Goal: Task Accomplishment & Management: Manage account settings

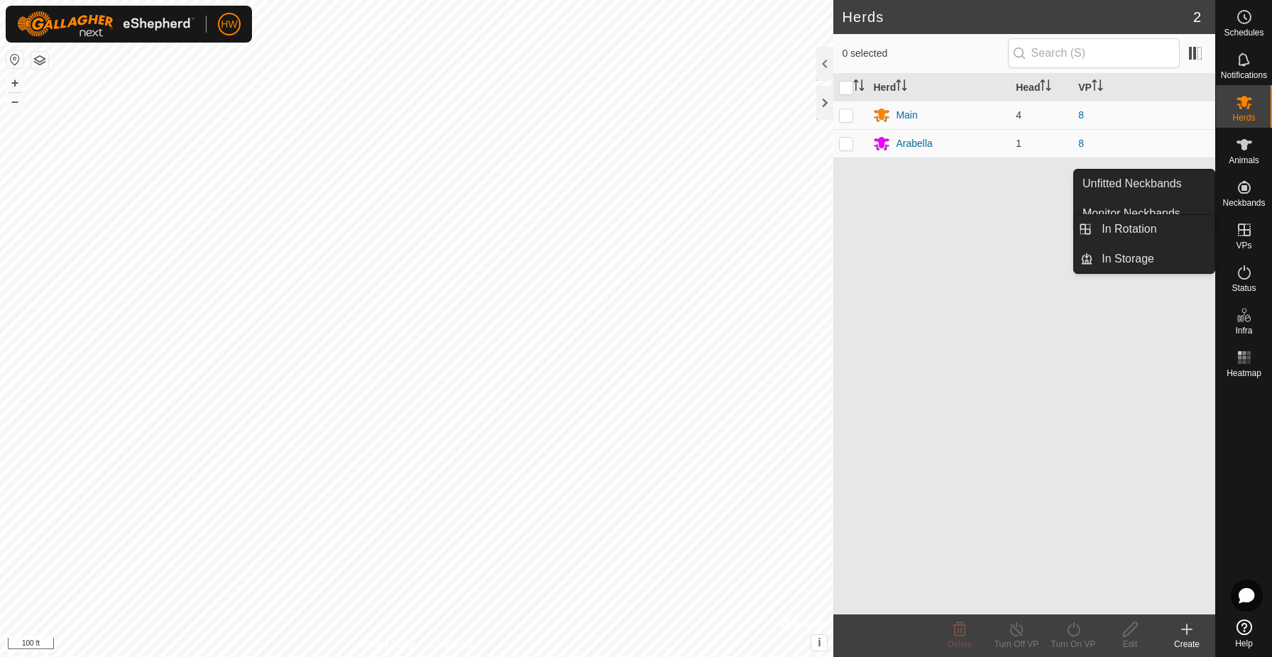
click at [1242, 239] on es-virtualpaddocks-svg-icon at bounding box center [1244, 230] width 26 height 23
click at [1243, 234] on icon at bounding box center [1243, 229] width 17 height 17
click at [1249, 229] on icon at bounding box center [1243, 229] width 17 height 17
click at [1245, 229] on icon at bounding box center [1244, 230] width 13 height 13
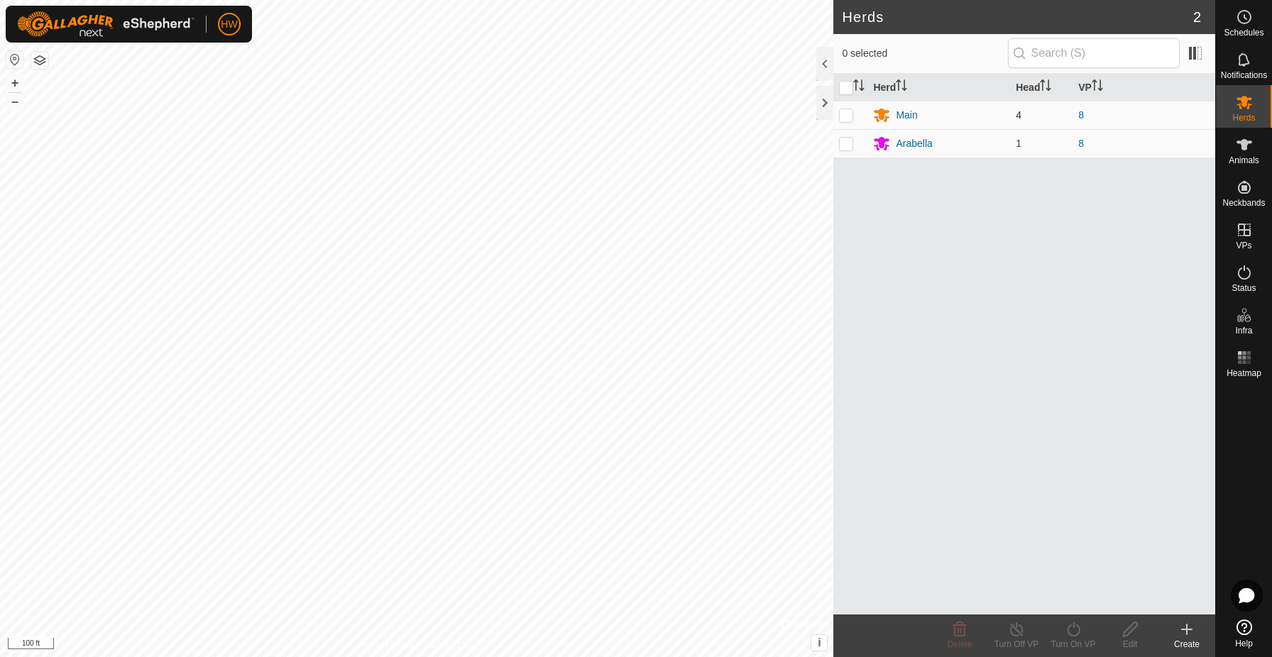
click at [847, 116] on p-checkbox at bounding box center [846, 114] width 14 height 11
click at [847, 119] on p-checkbox at bounding box center [846, 114] width 14 height 11
checkbox input "false"
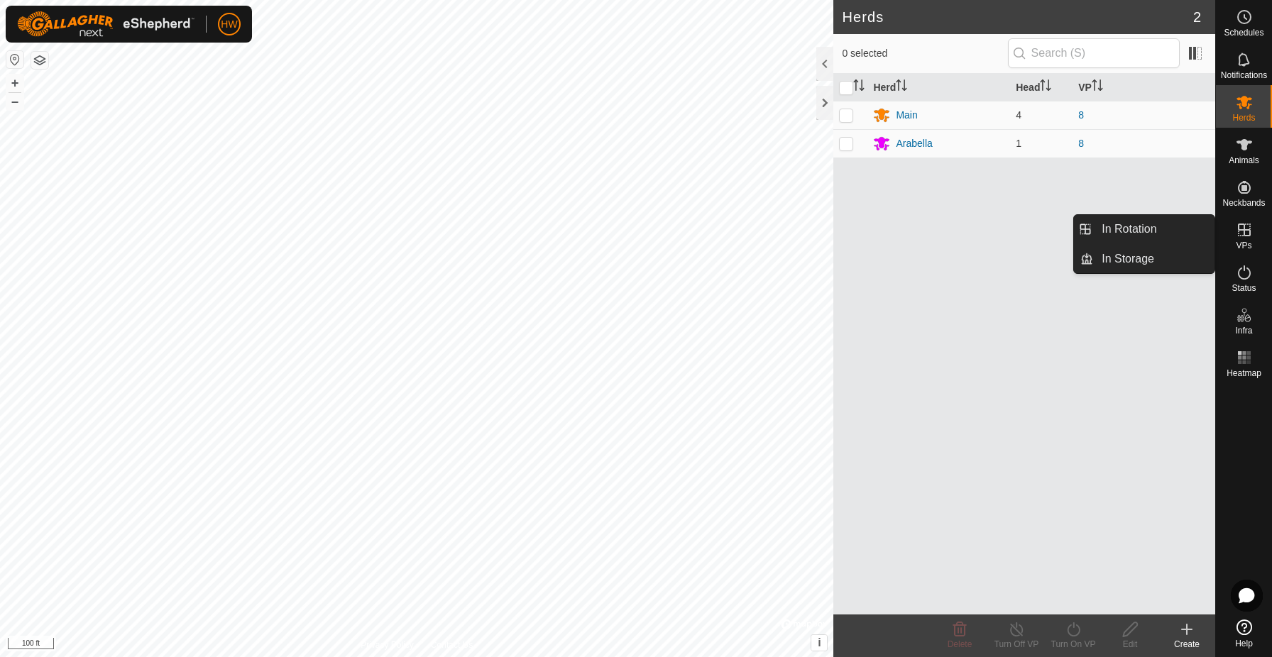
click at [1243, 234] on icon at bounding box center [1243, 229] width 17 height 17
click at [1172, 232] on link "In Rotation" at bounding box center [1153, 229] width 121 height 28
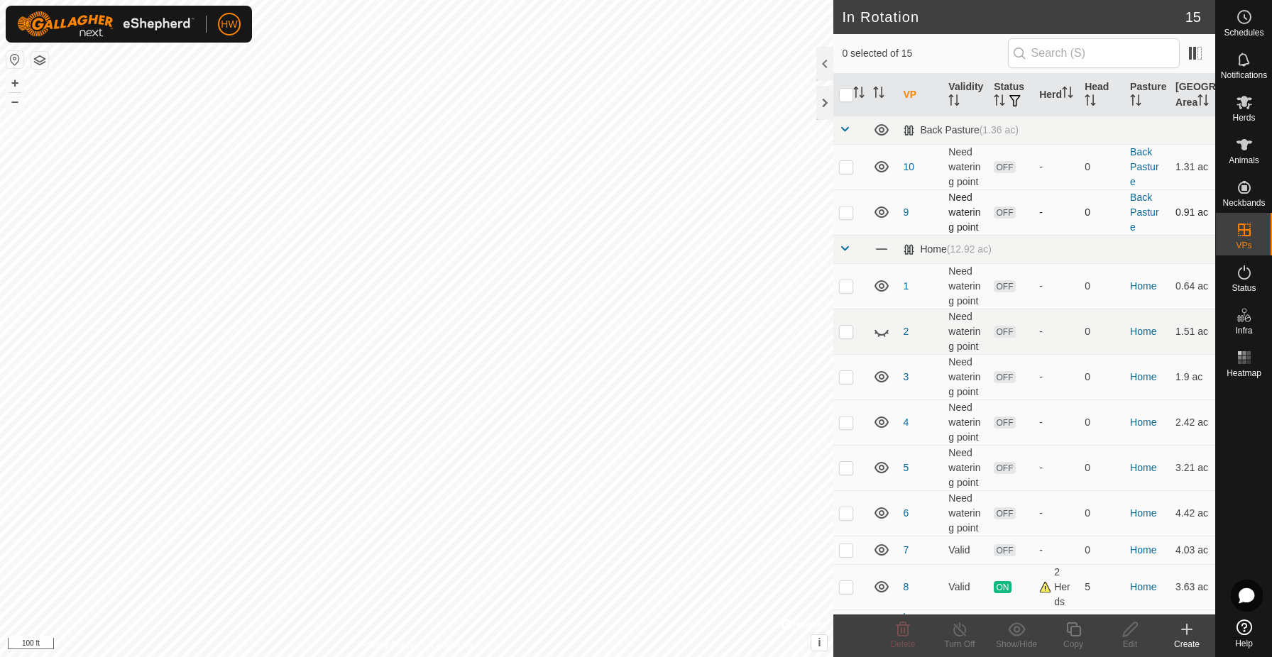
click at [849, 218] on p-checkbox at bounding box center [846, 211] width 14 height 11
checkbox input "true"
click at [849, 172] on p-checkbox at bounding box center [846, 166] width 14 height 11
checkbox input "false"
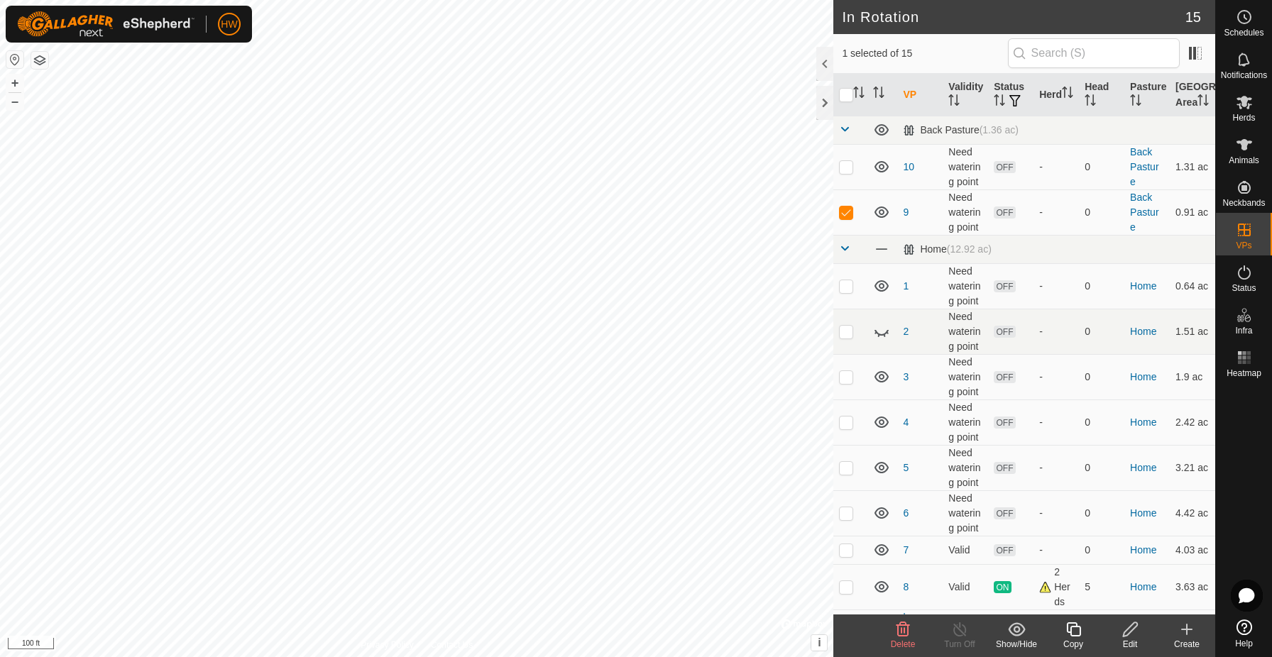
click at [1139, 630] on edit-svg-icon at bounding box center [1129, 629] width 57 height 17
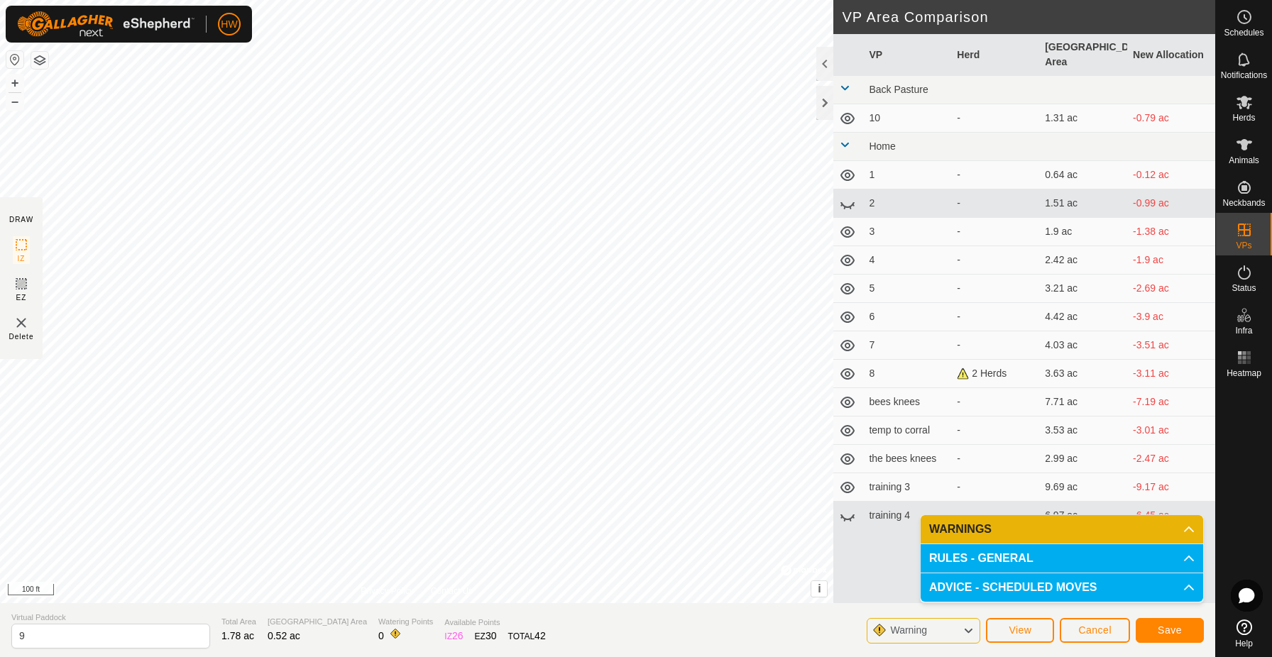
click at [1157, 629] on span "Save" at bounding box center [1169, 629] width 24 height 11
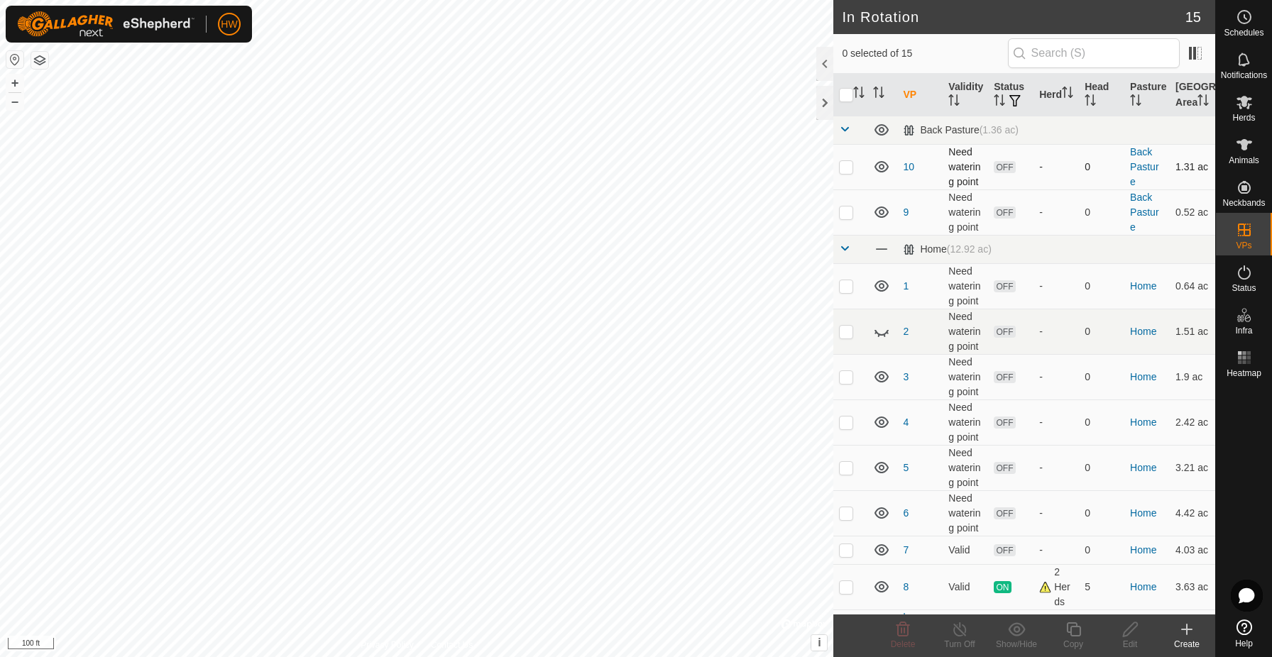
click at [847, 172] on p-checkbox at bounding box center [846, 166] width 14 height 11
checkbox input "true"
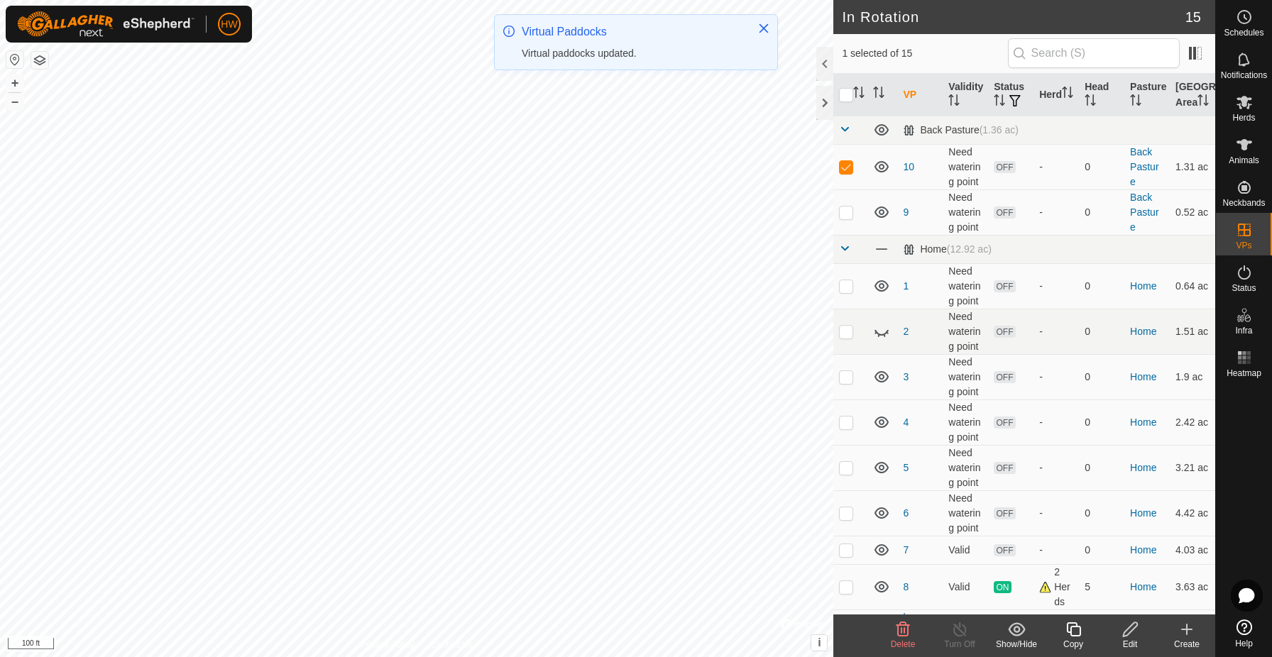
click at [1130, 630] on icon at bounding box center [1130, 629] width 18 height 17
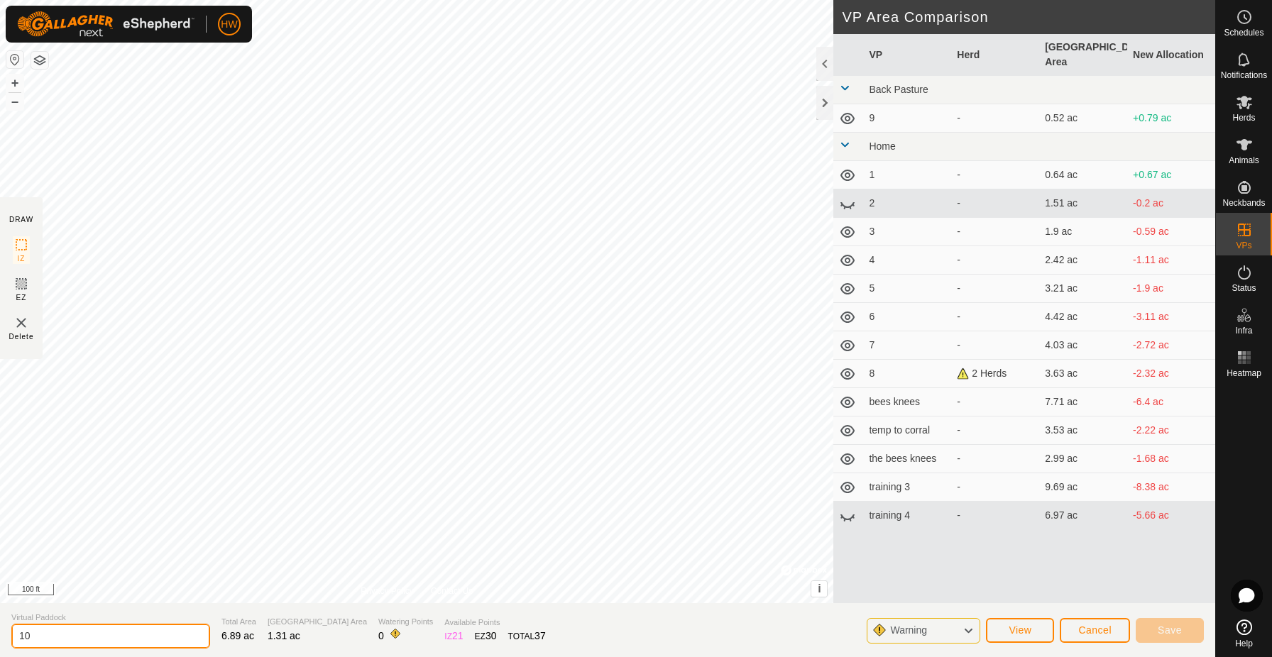
click at [82, 634] on input "10" at bounding box center [110, 636] width 199 height 25
type input "11"
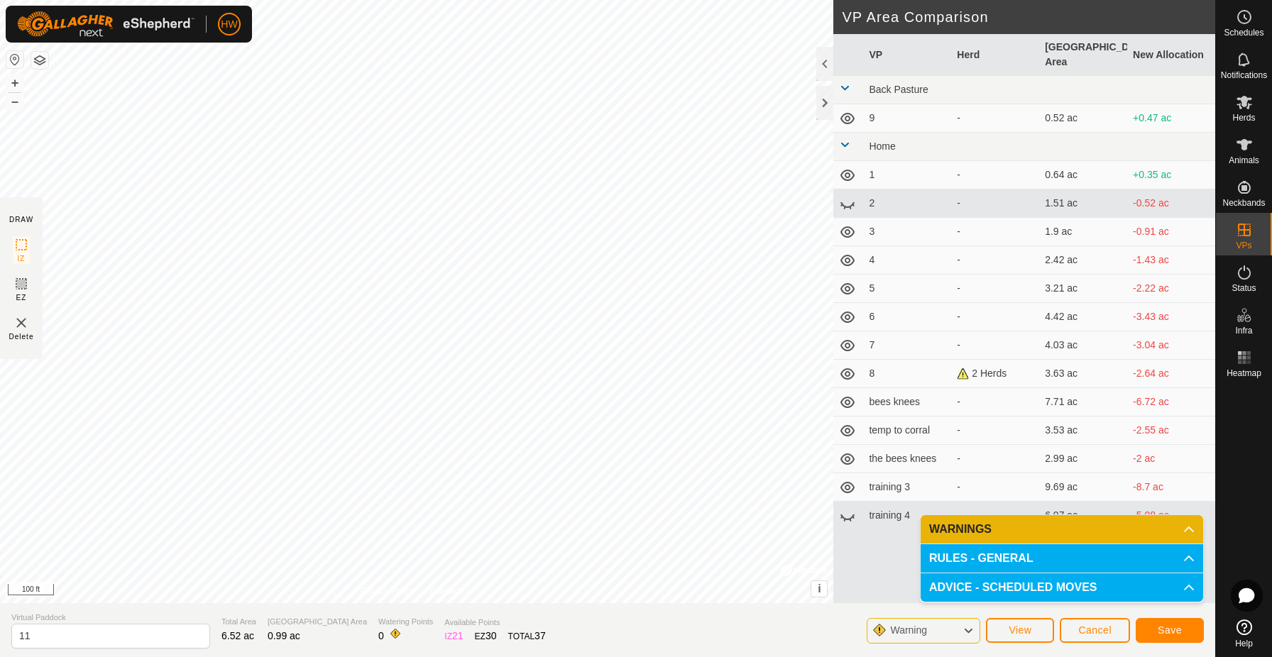
click at [1186, 632] on button "Save" at bounding box center [1169, 630] width 68 height 25
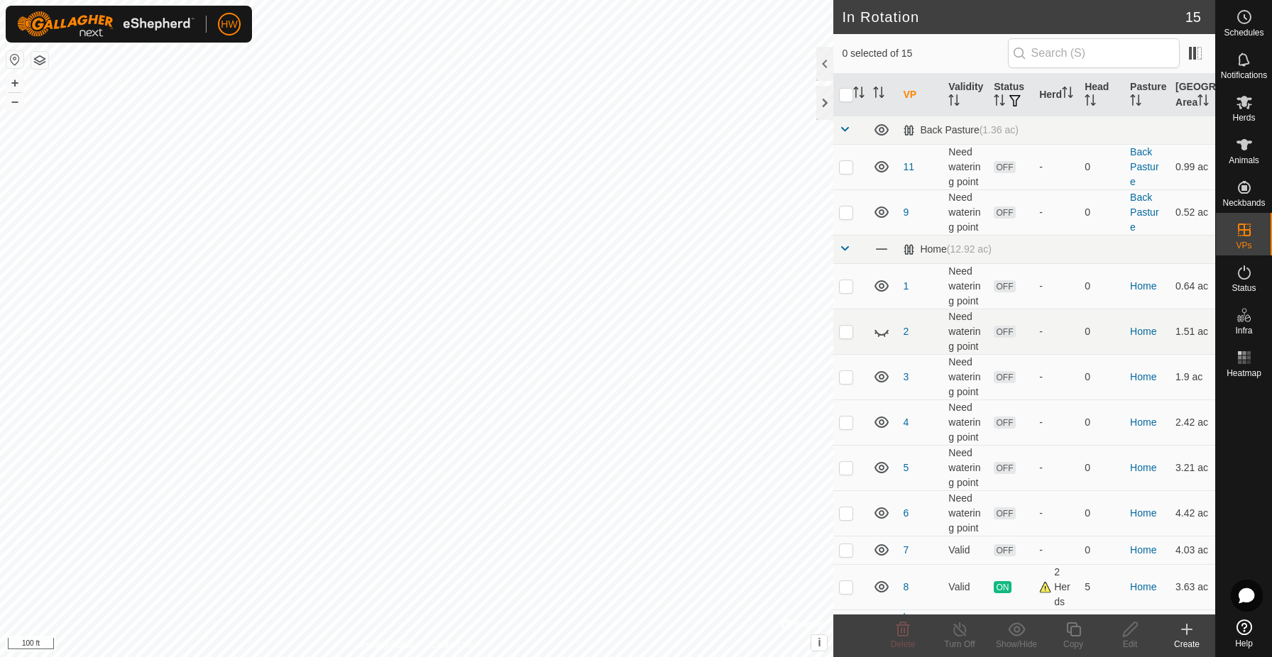
click at [1182, 629] on icon at bounding box center [1186, 629] width 10 height 0
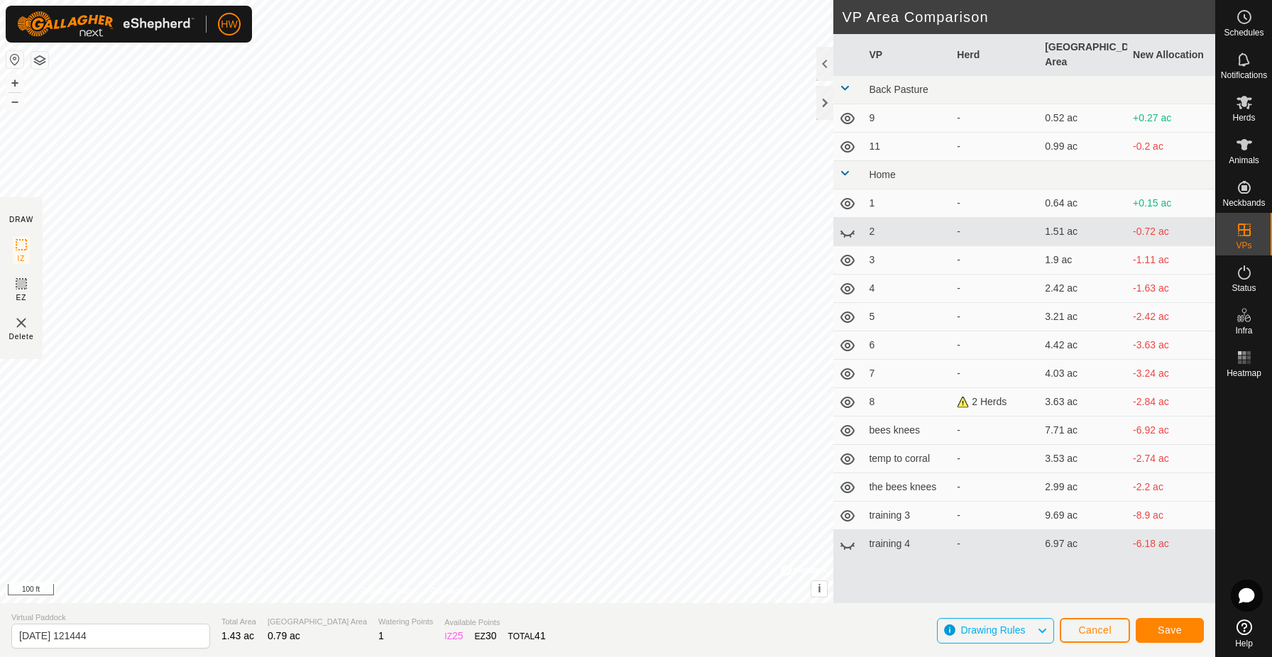
click at [1159, 625] on span "Save" at bounding box center [1169, 629] width 24 height 11
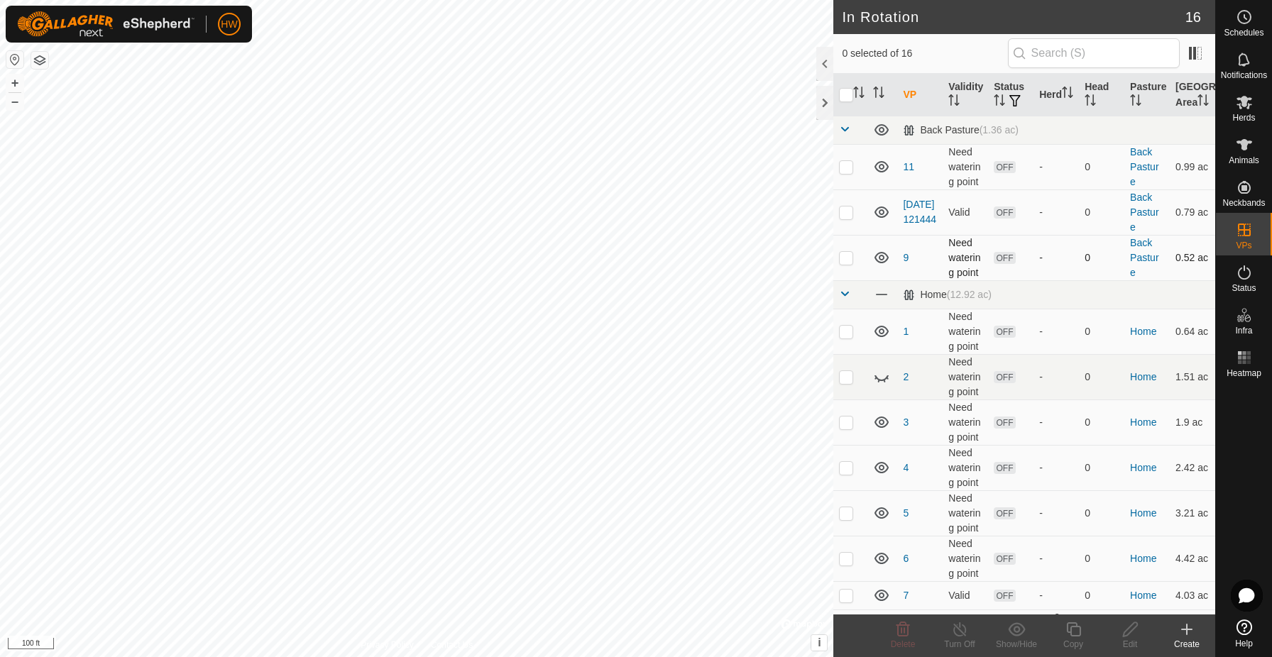
click at [844, 263] on p-checkbox at bounding box center [846, 257] width 14 height 11
checkbox input "true"
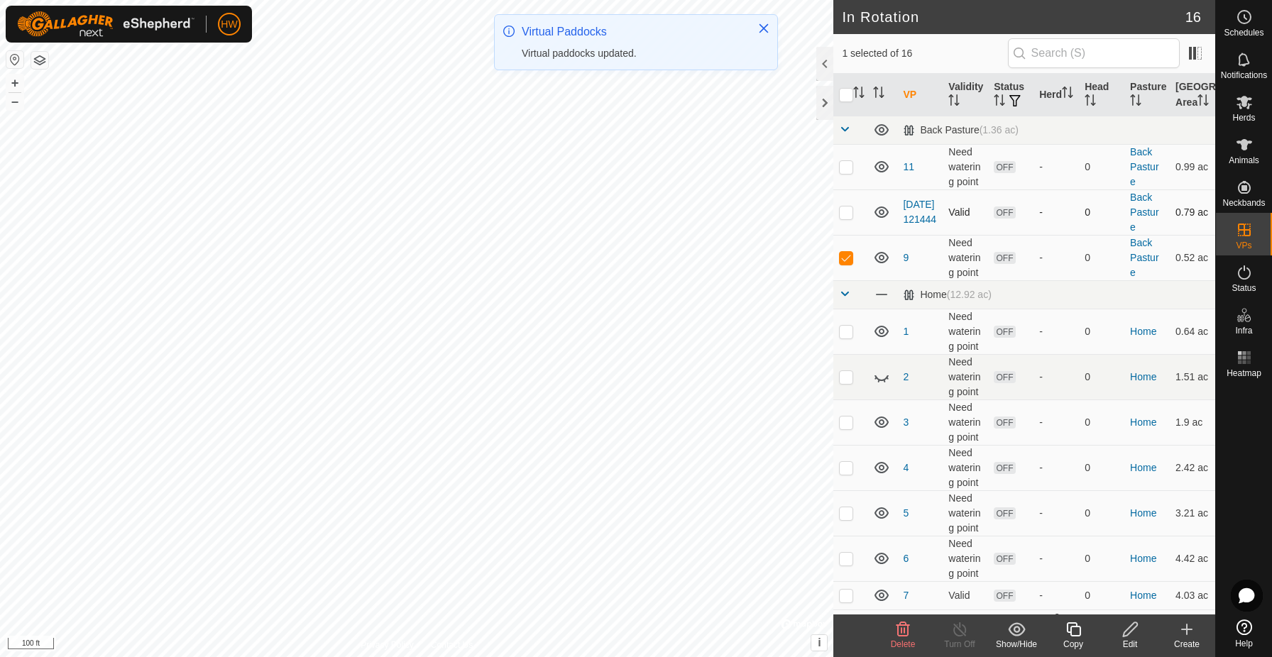
click at [852, 218] on p-checkbox at bounding box center [846, 211] width 14 height 11
checkbox input "true"
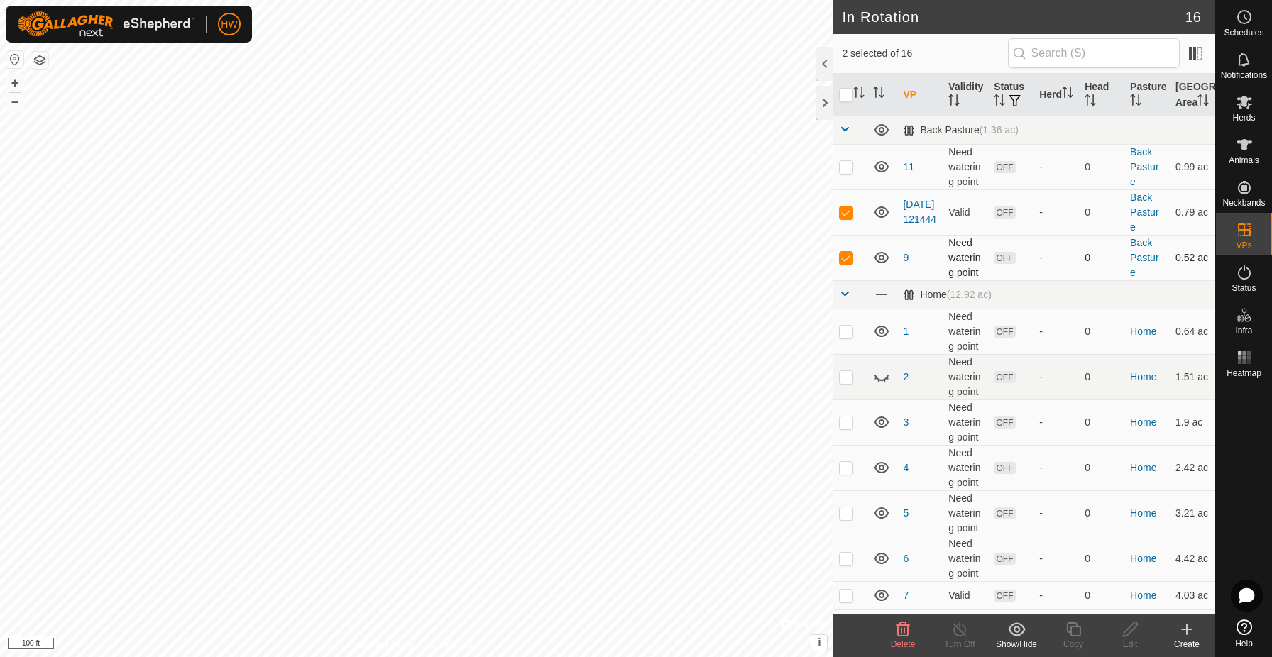
click at [847, 263] on p-checkbox at bounding box center [846, 257] width 14 height 11
checkbox input "false"
click at [1130, 636] on icon at bounding box center [1130, 629] width 18 height 17
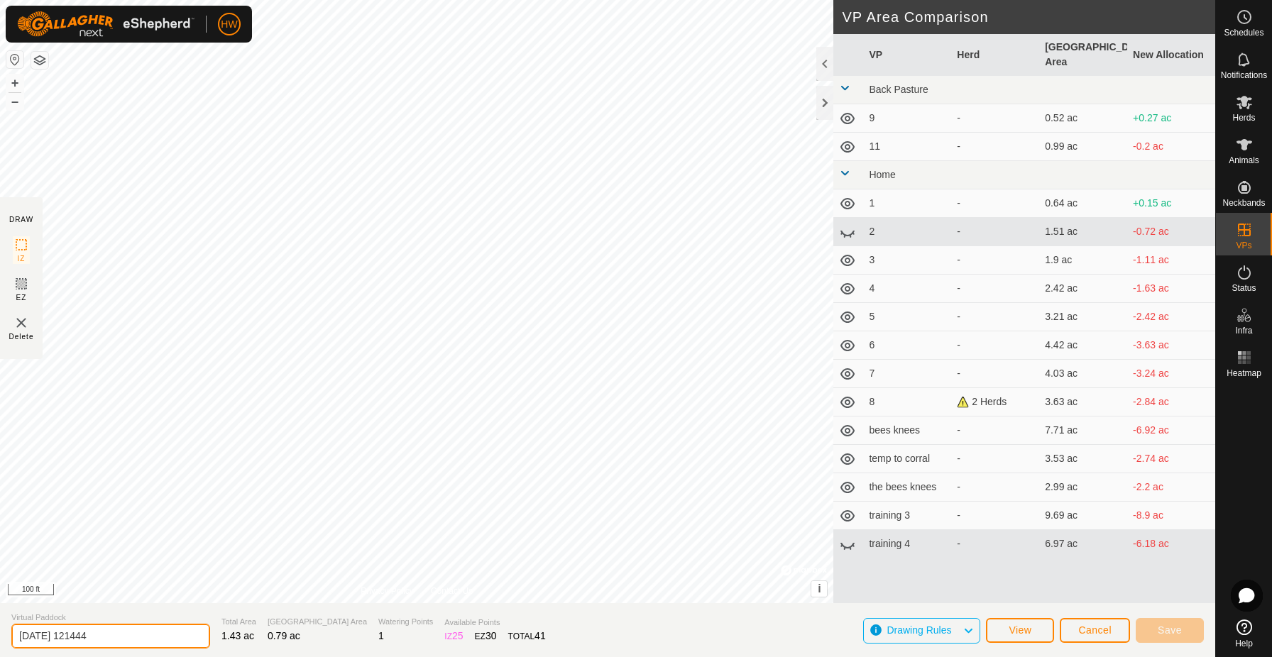
click at [111, 636] on input "[DATE] 121444" at bounding box center [110, 636] width 199 height 25
click at [95, 639] on input "[DATE] 121444" at bounding box center [110, 636] width 199 height 25
type input "2"
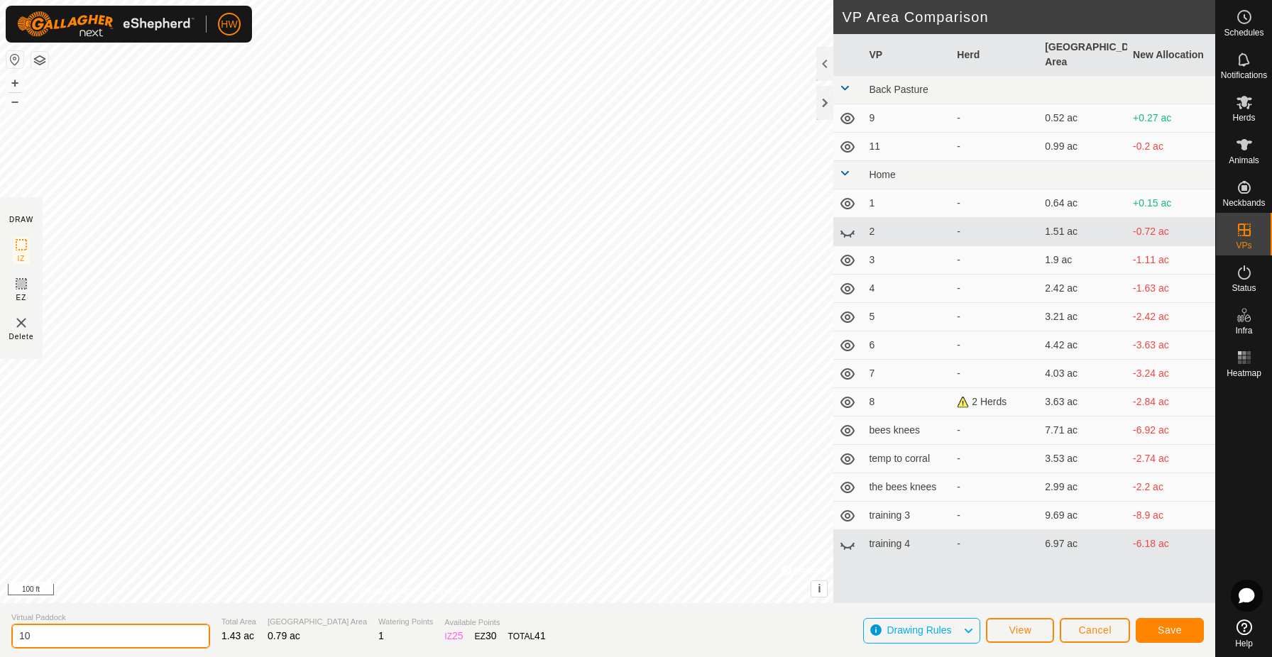
type input "10"
click at [1175, 633] on span "Save" at bounding box center [1169, 629] width 24 height 11
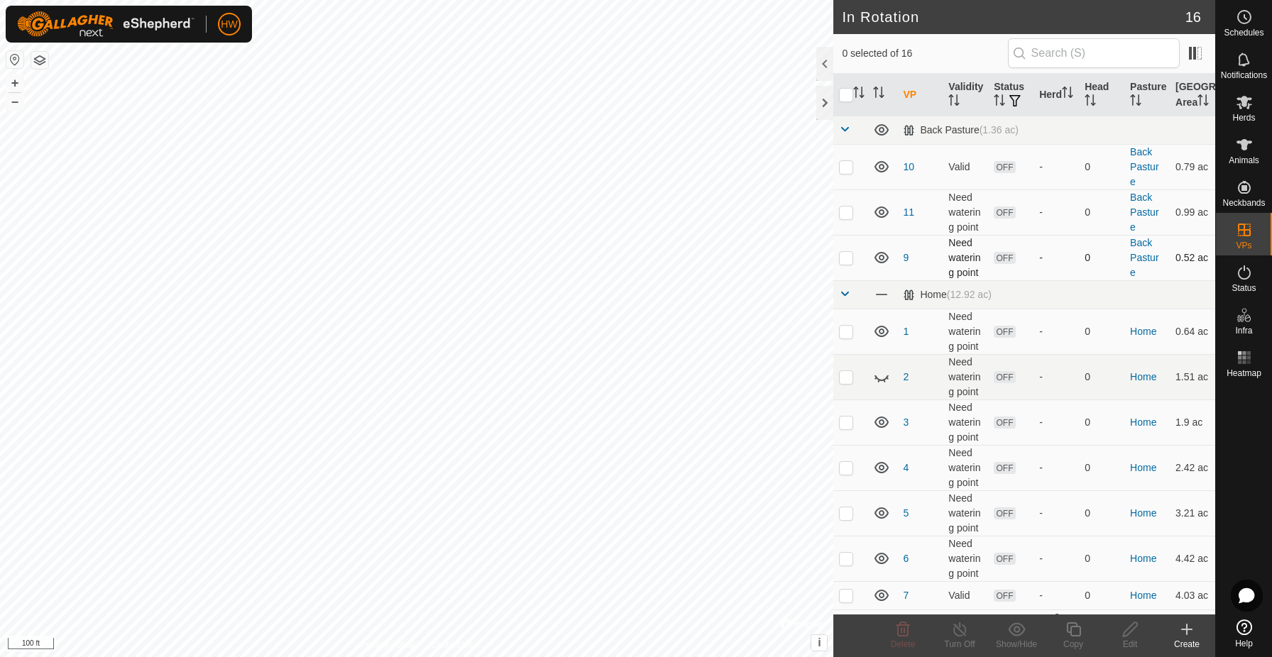
click at [845, 263] on p-checkbox at bounding box center [846, 257] width 14 height 11
checkbox input "true"
click at [1247, 155] on es-animals-svg-icon at bounding box center [1244, 144] width 26 height 23
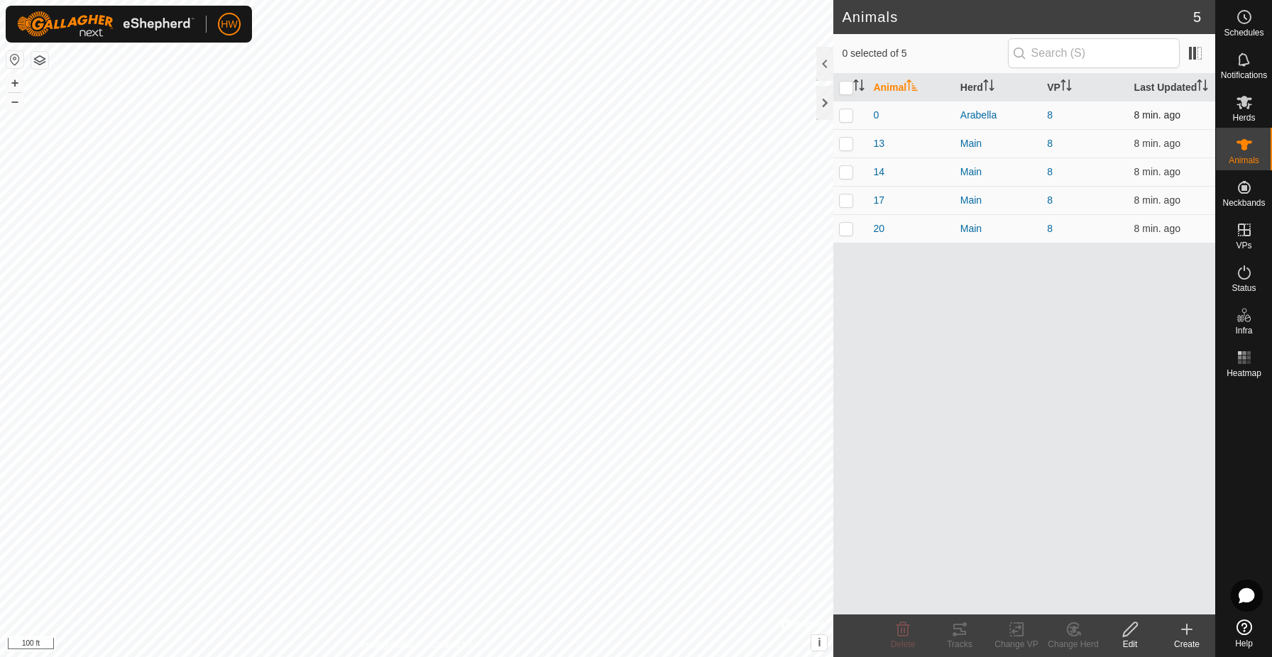
click at [846, 121] on p-checkbox at bounding box center [846, 114] width 14 height 11
checkbox input "true"
click at [847, 149] on p-checkbox at bounding box center [846, 143] width 14 height 11
checkbox input "true"
click at [848, 177] on p-checkbox at bounding box center [846, 171] width 14 height 11
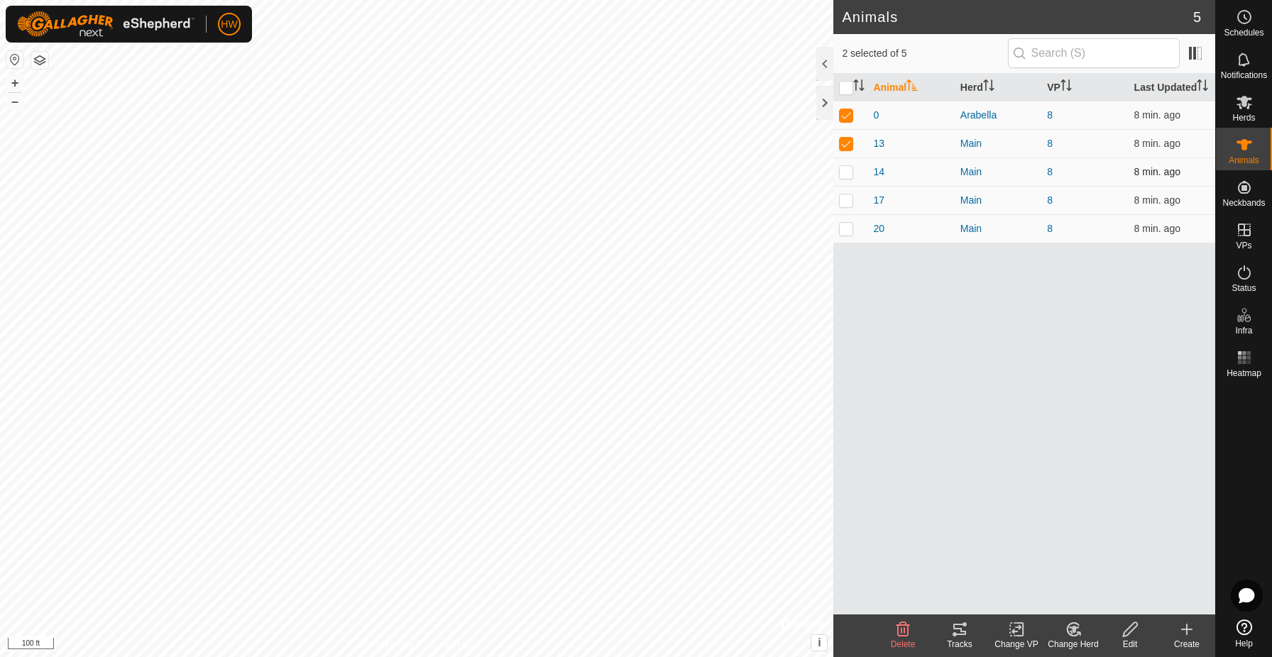
checkbox input "true"
click at [848, 206] on p-checkbox at bounding box center [846, 199] width 14 height 11
checkbox input "true"
click at [848, 234] on p-checkbox at bounding box center [846, 228] width 14 height 11
checkbox input "true"
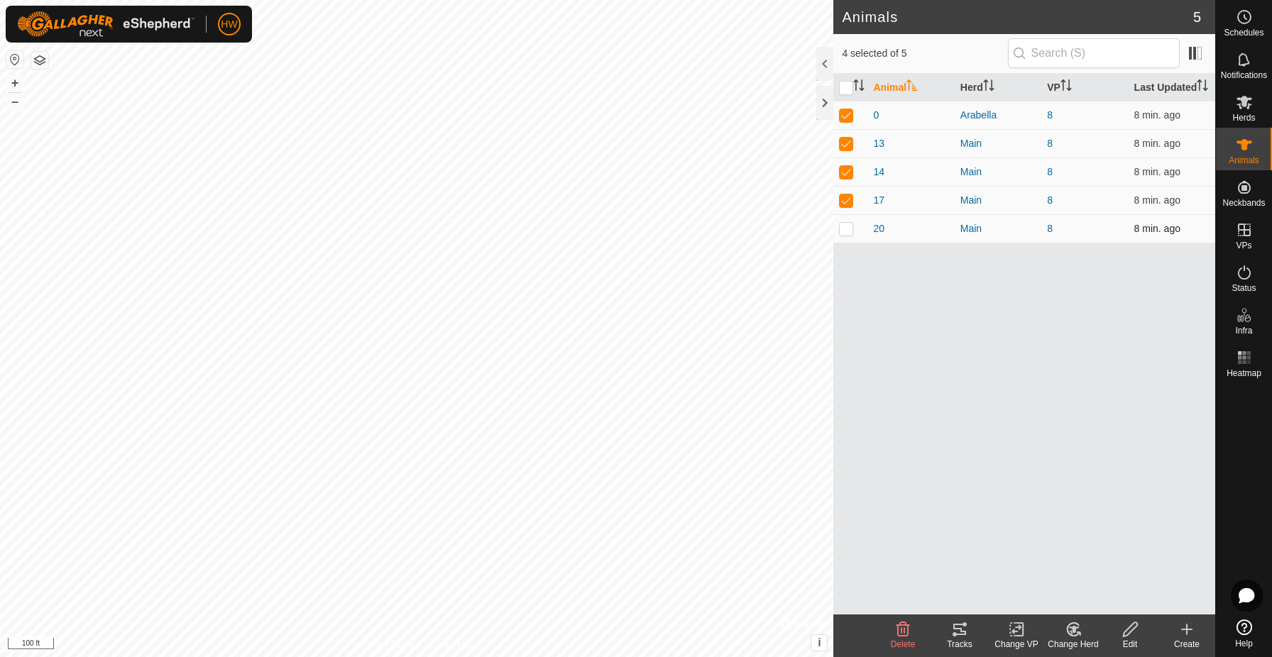
checkbox input "true"
click at [1015, 633] on icon at bounding box center [1017, 629] width 18 height 17
click at [1050, 566] on link "Choose VP..." at bounding box center [1058, 568] width 141 height 28
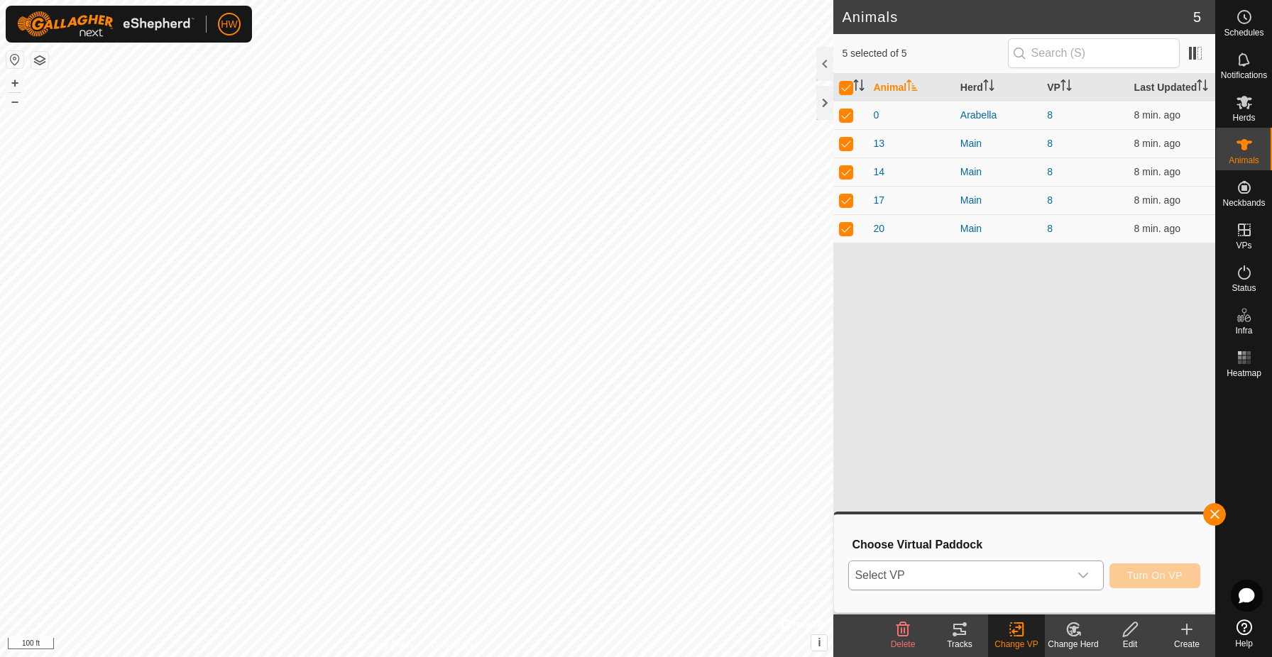
click at [1027, 574] on span "Select VP" at bounding box center [958, 575] width 219 height 28
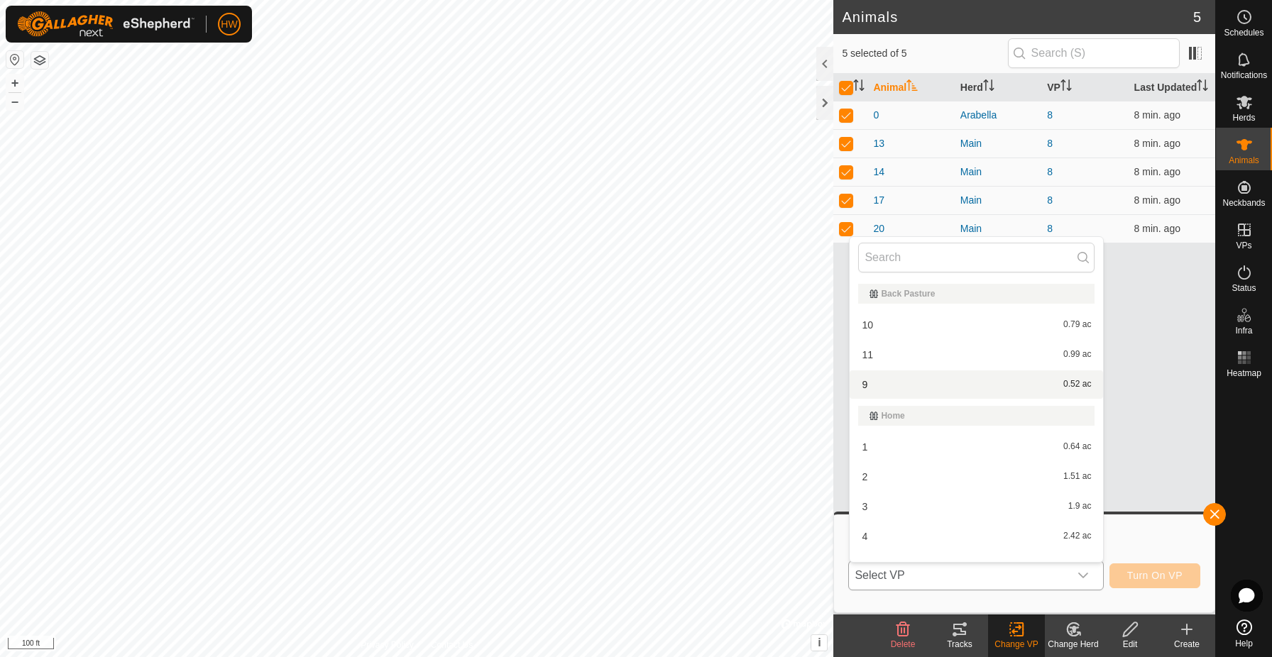
click at [878, 385] on li "9 0.52 ac" at bounding box center [975, 384] width 253 height 28
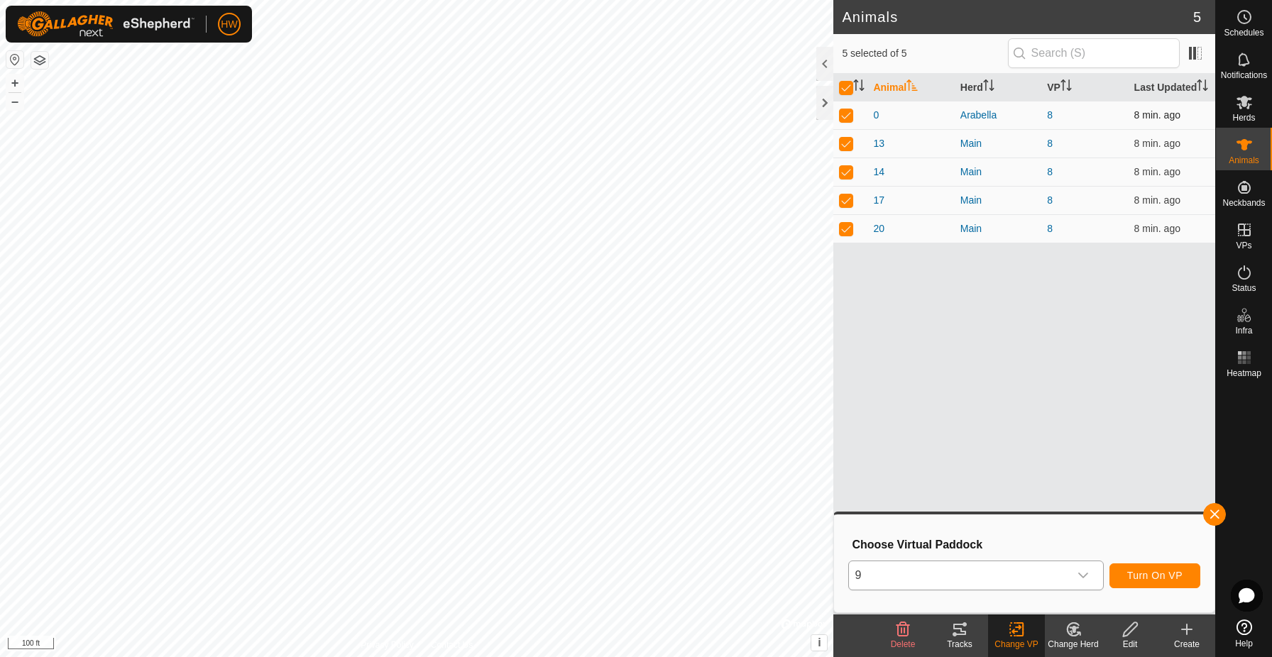
click at [851, 121] on p-checkbox at bounding box center [846, 114] width 14 height 11
checkbox input "false"
click at [1086, 575] on icon "dropdown trigger" at bounding box center [1082, 575] width 11 height 11
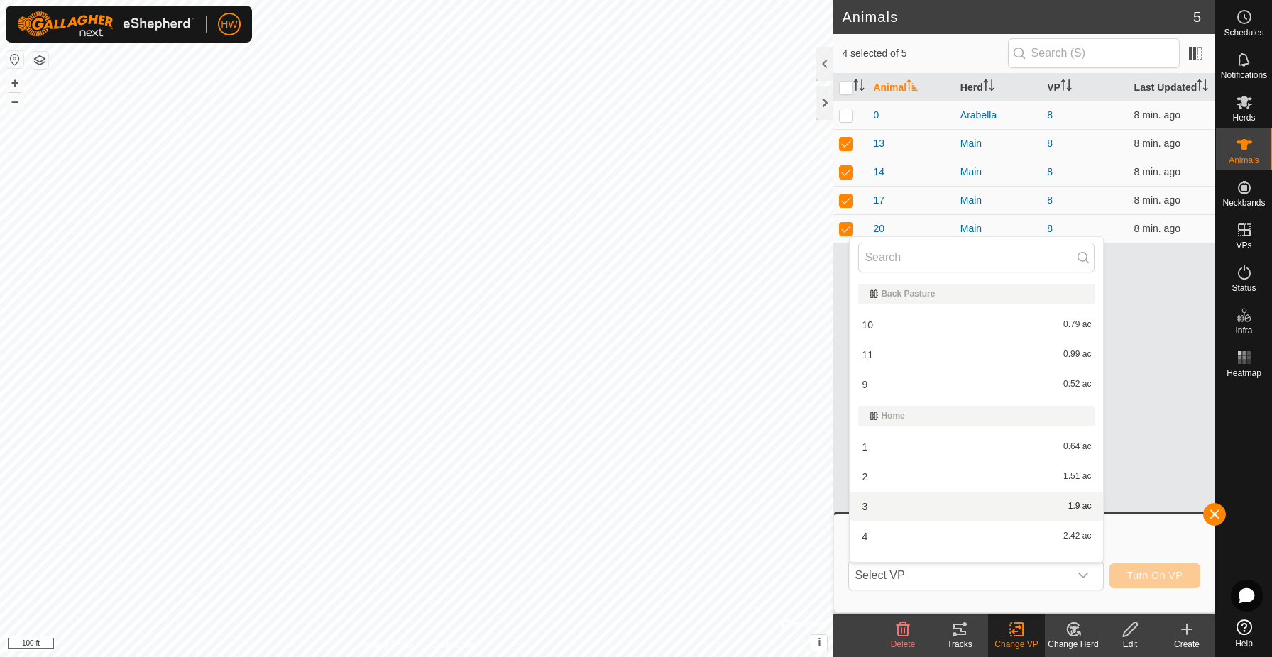
scroll to position [18, 0]
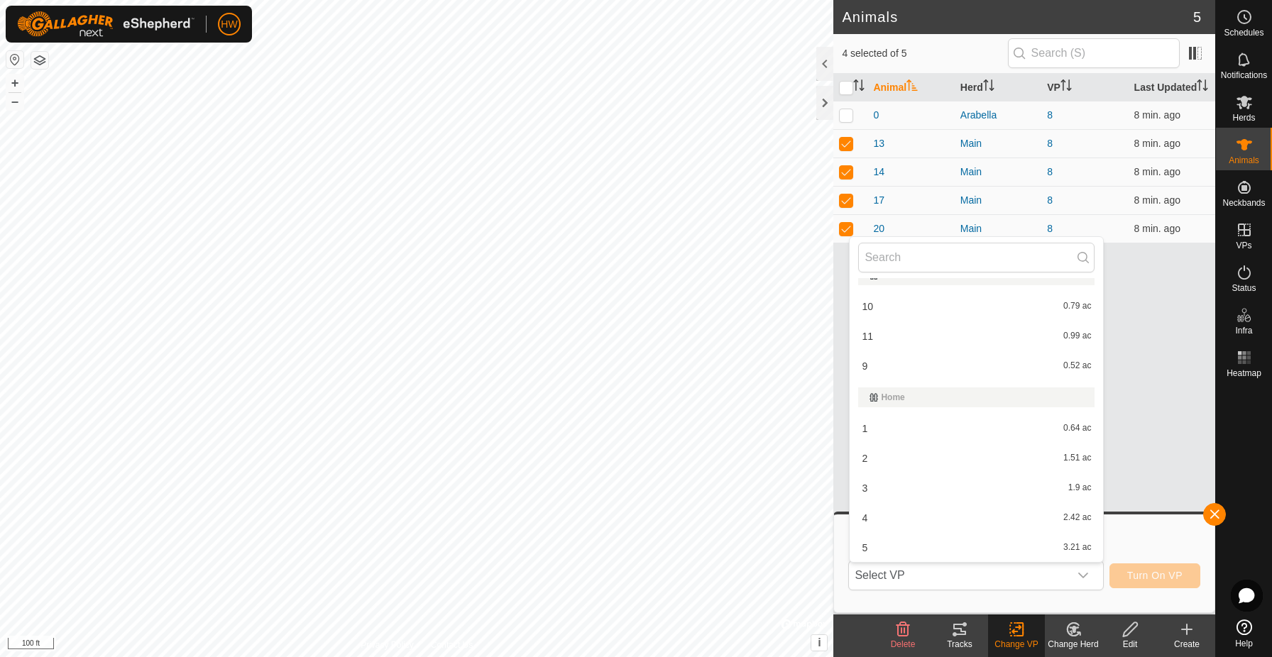
click at [905, 365] on li "9 0.52 ac" at bounding box center [975, 366] width 253 height 28
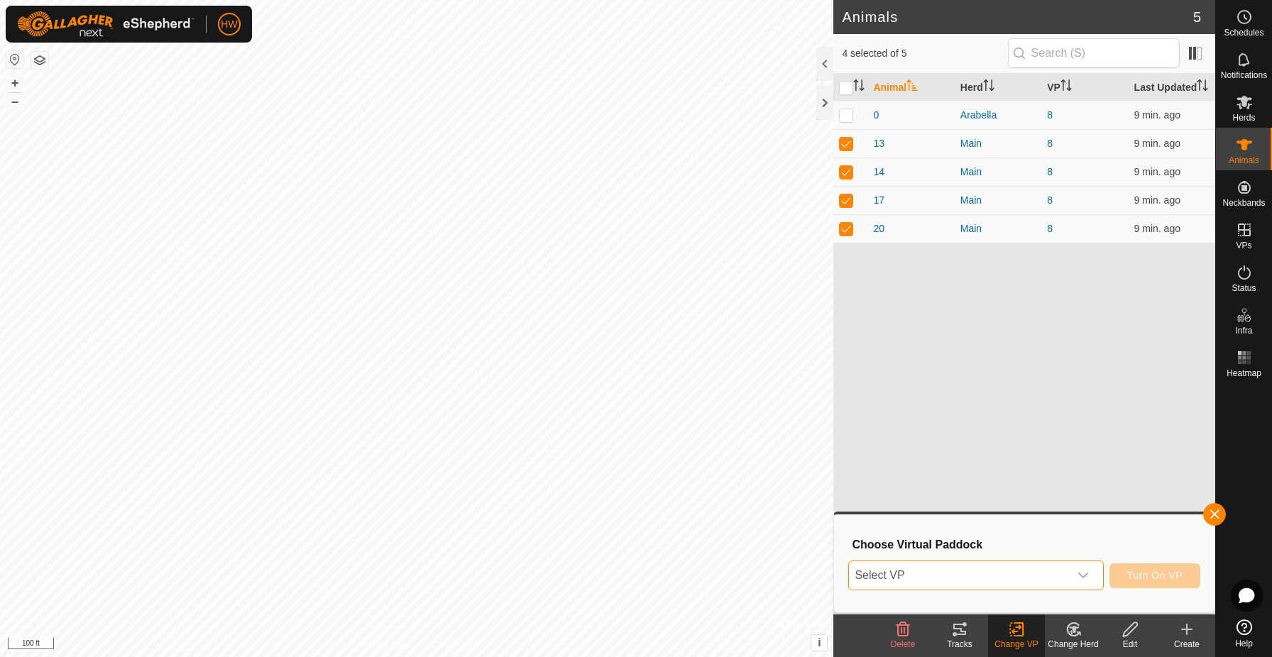
click at [1084, 574] on icon "dropdown trigger" at bounding box center [1082, 575] width 11 height 11
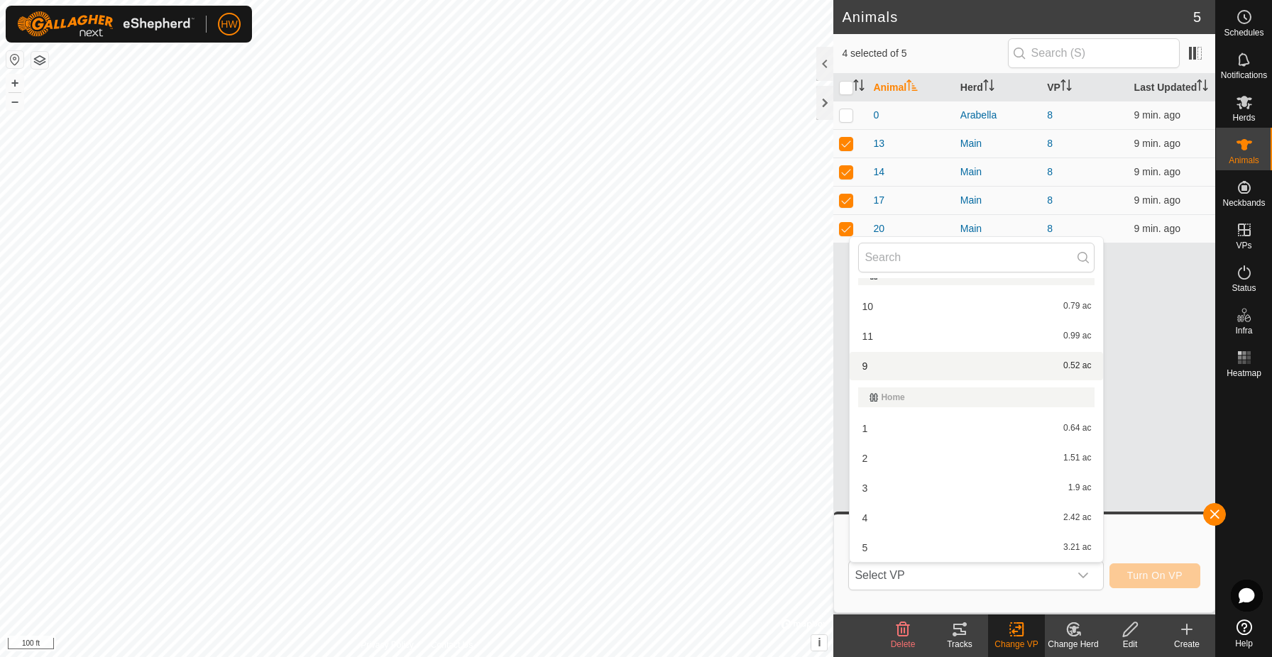
click at [942, 370] on li "9 0.52 ac" at bounding box center [975, 366] width 253 height 28
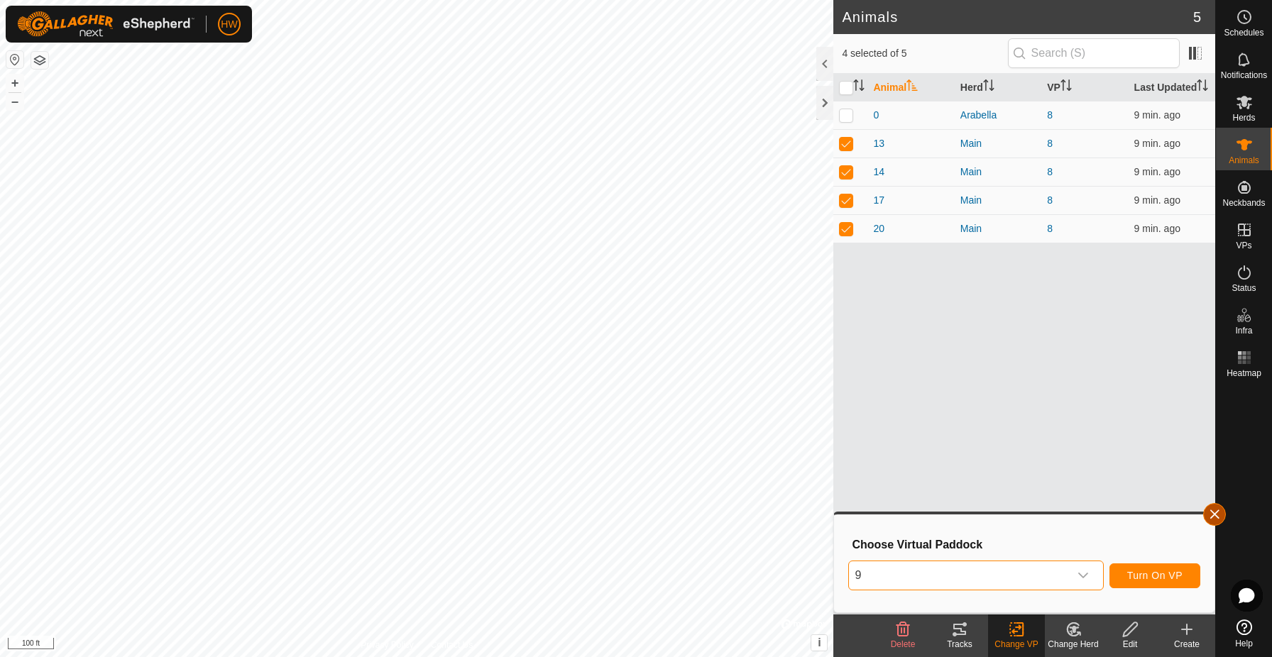
click at [1211, 517] on button "button" at bounding box center [1214, 514] width 23 height 23
